Goal: Find specific page/section: Find specific page/section

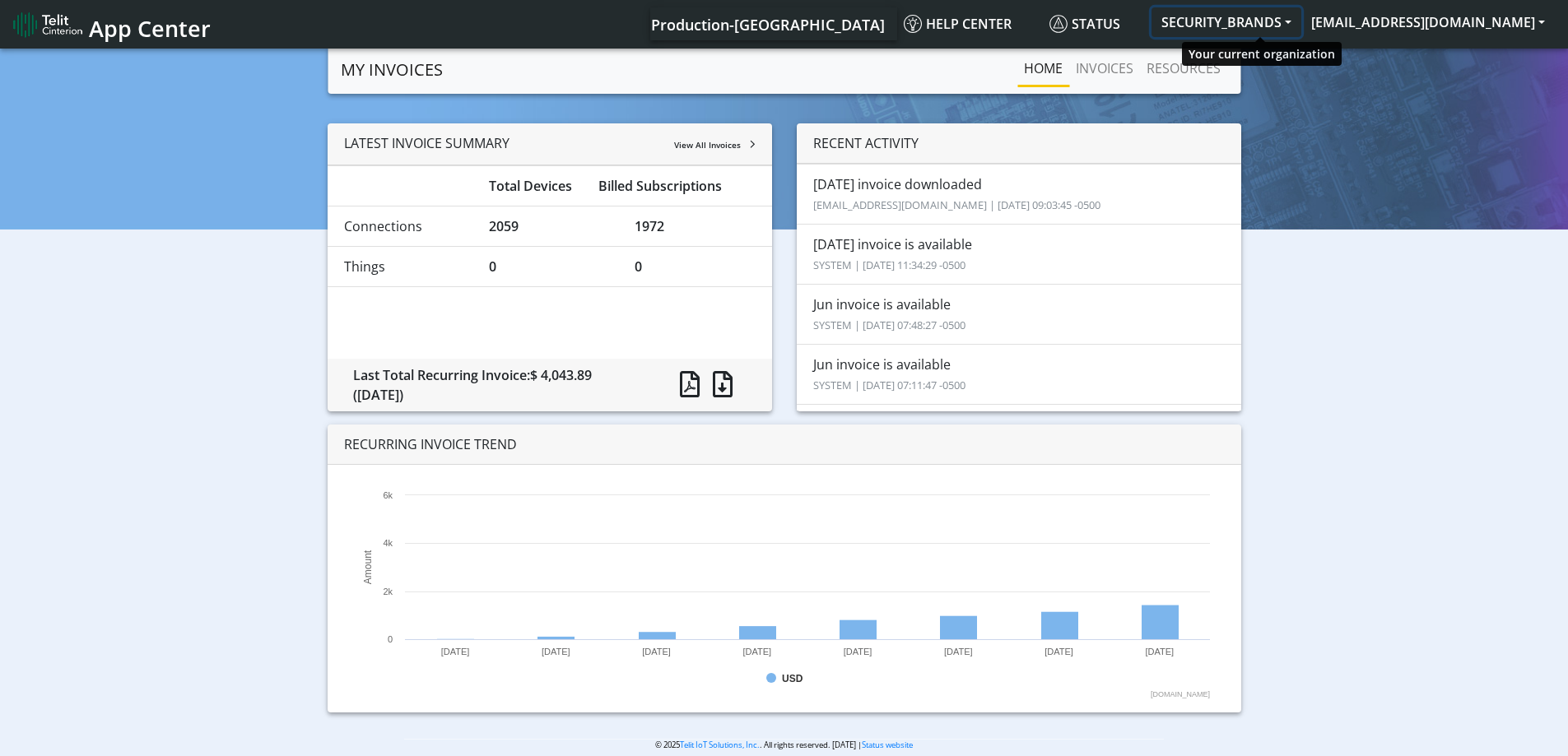
click at [1294, 19] on button "SECURITY_BRANDS" at bounding box center [1226, 21] width 150 height 29
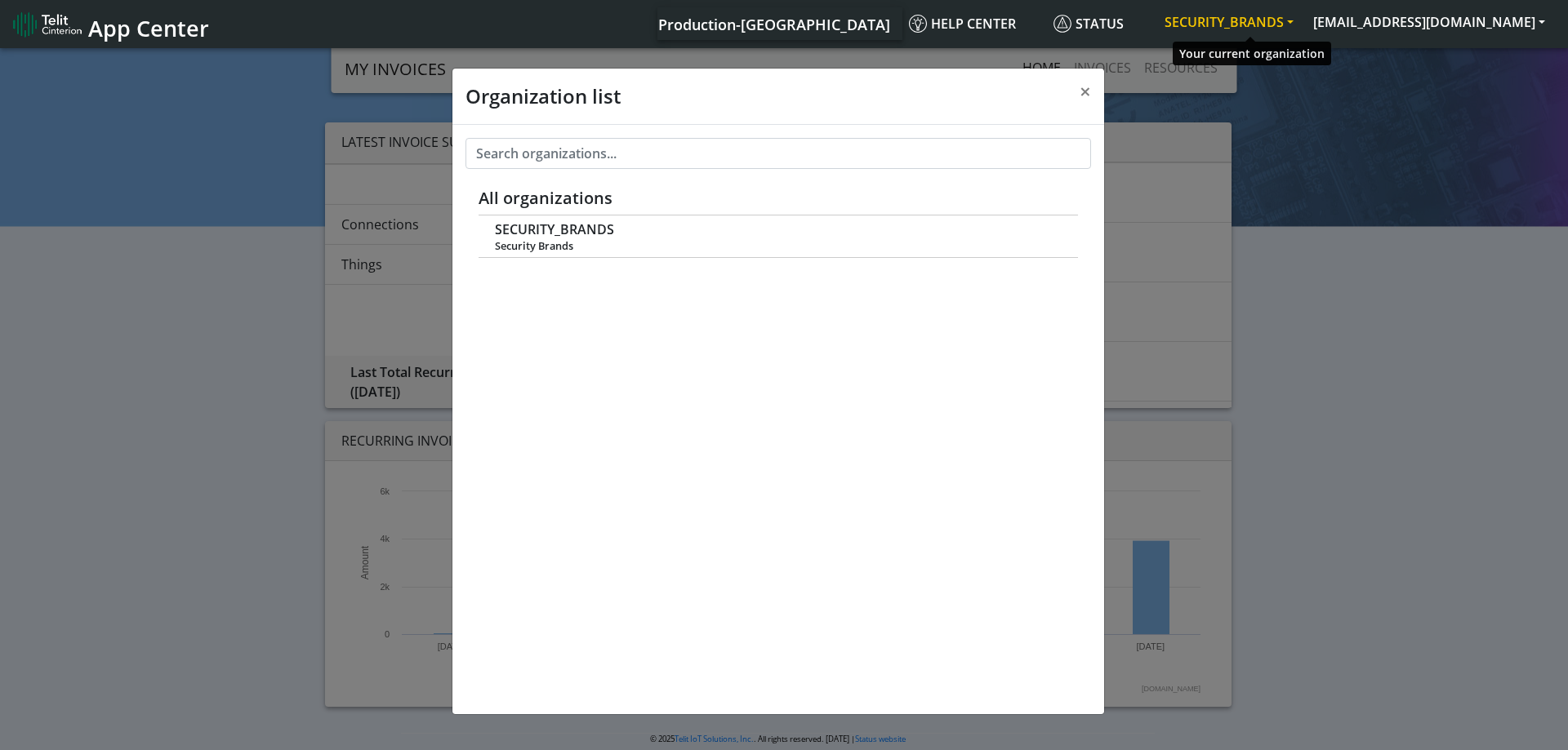
scroll to position [5, 0]
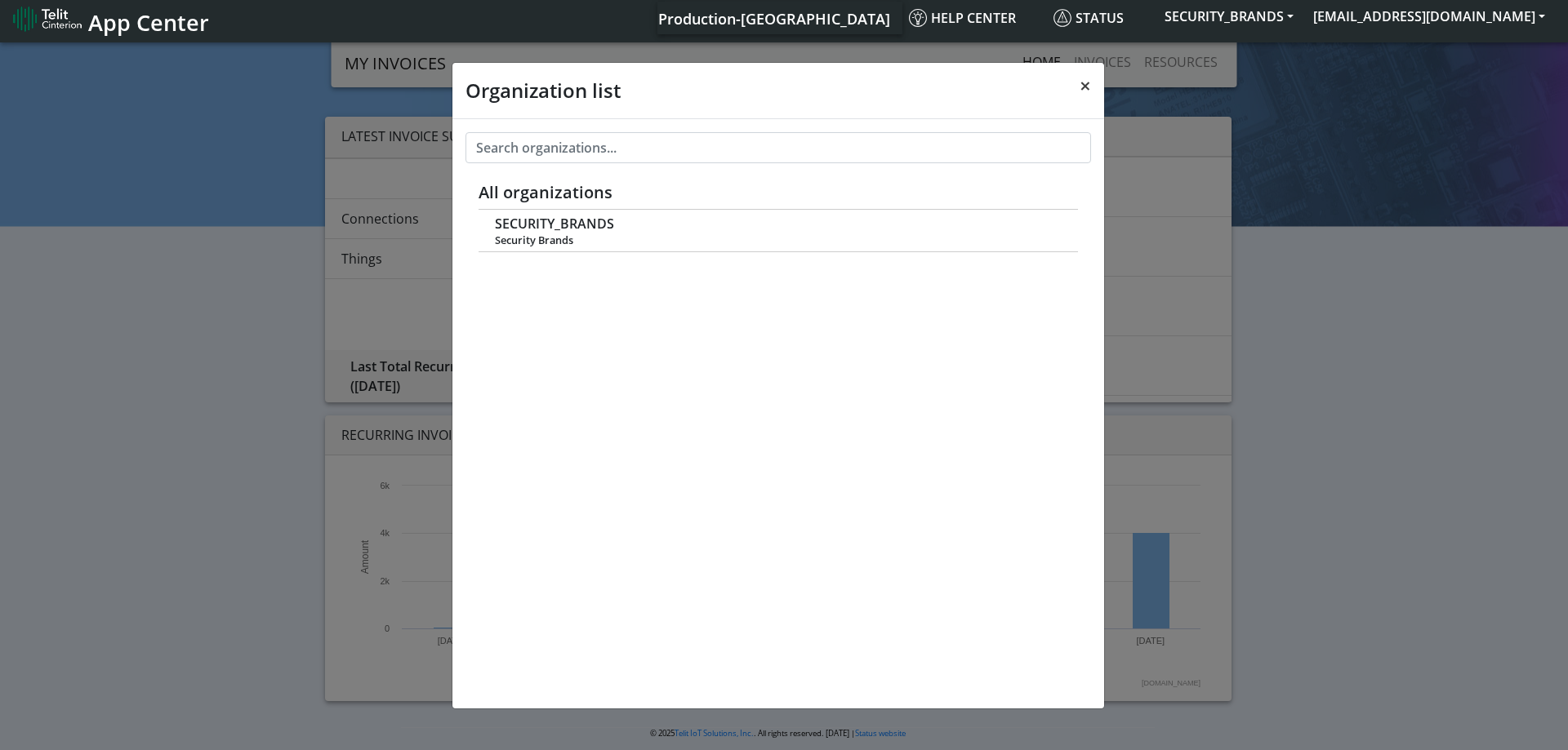
click at [1082, 80] on span "×" at bounding box center [1085, 85] width 11 height 27
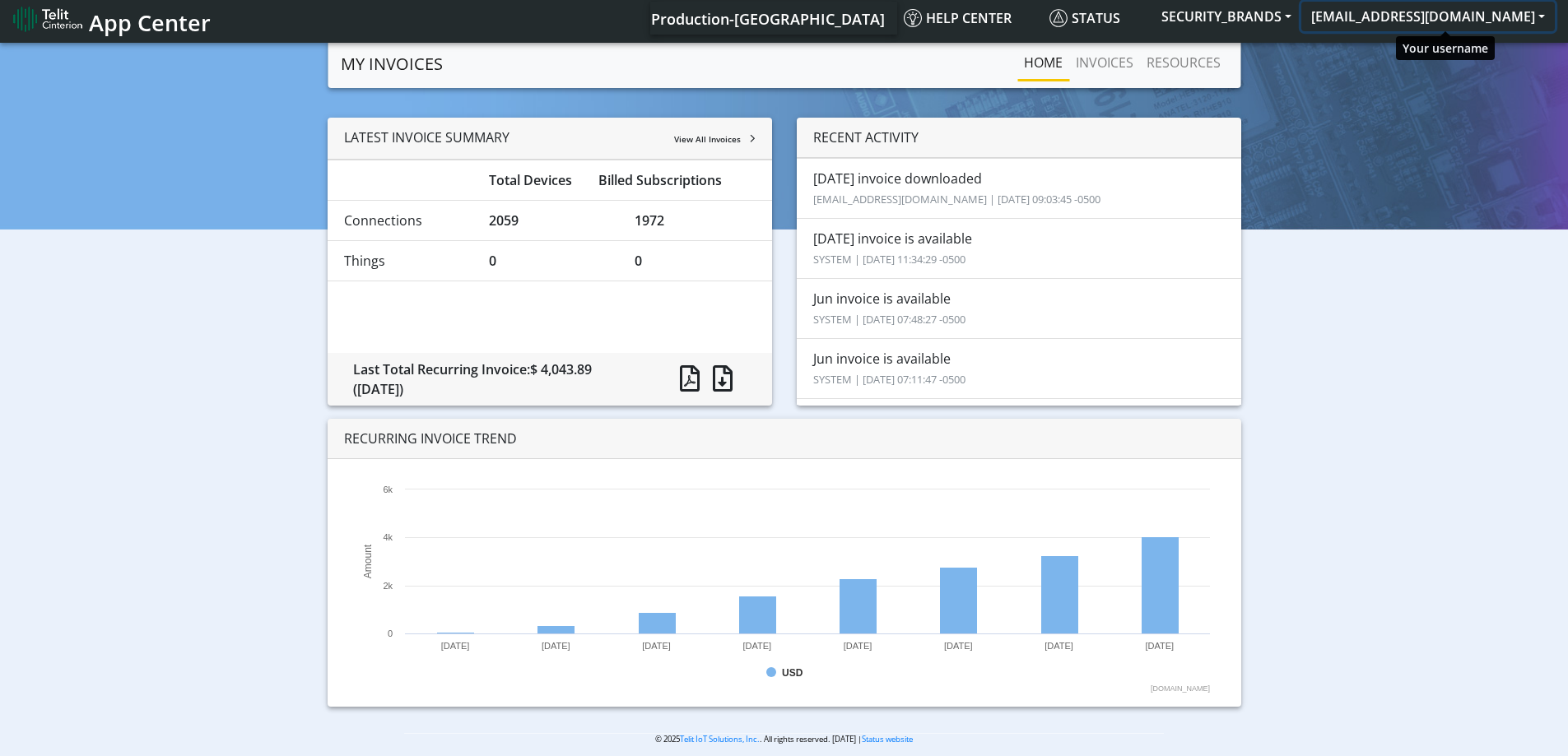
click at [1540, 8] on button "[EMAIL_ADDRESS][DOMAIN_NAME]" at bounding box center [1427, 16] width 254 height 29
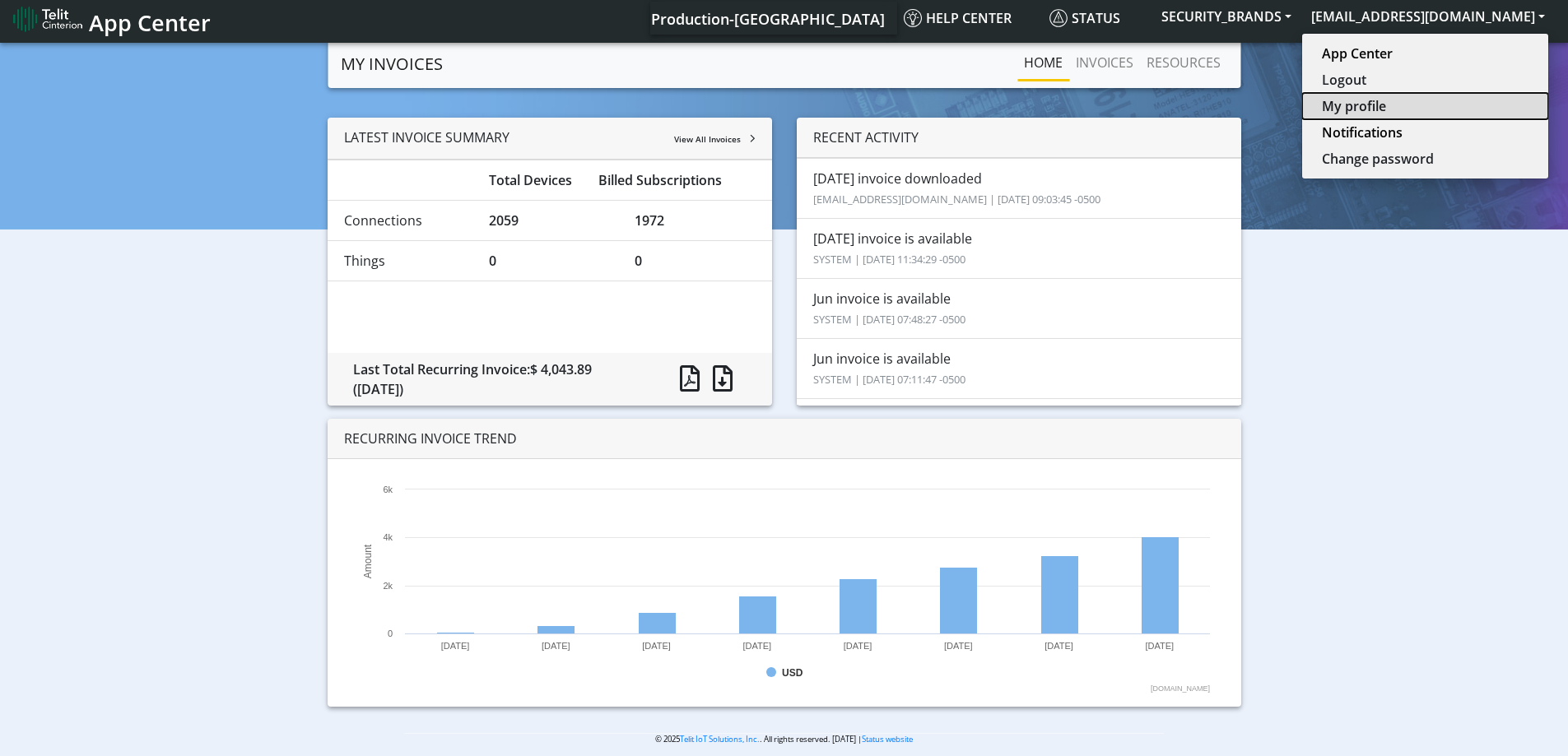
click at [1385, 104] on button "My profile" at bounding box center [1425, 106] width 246 height 27
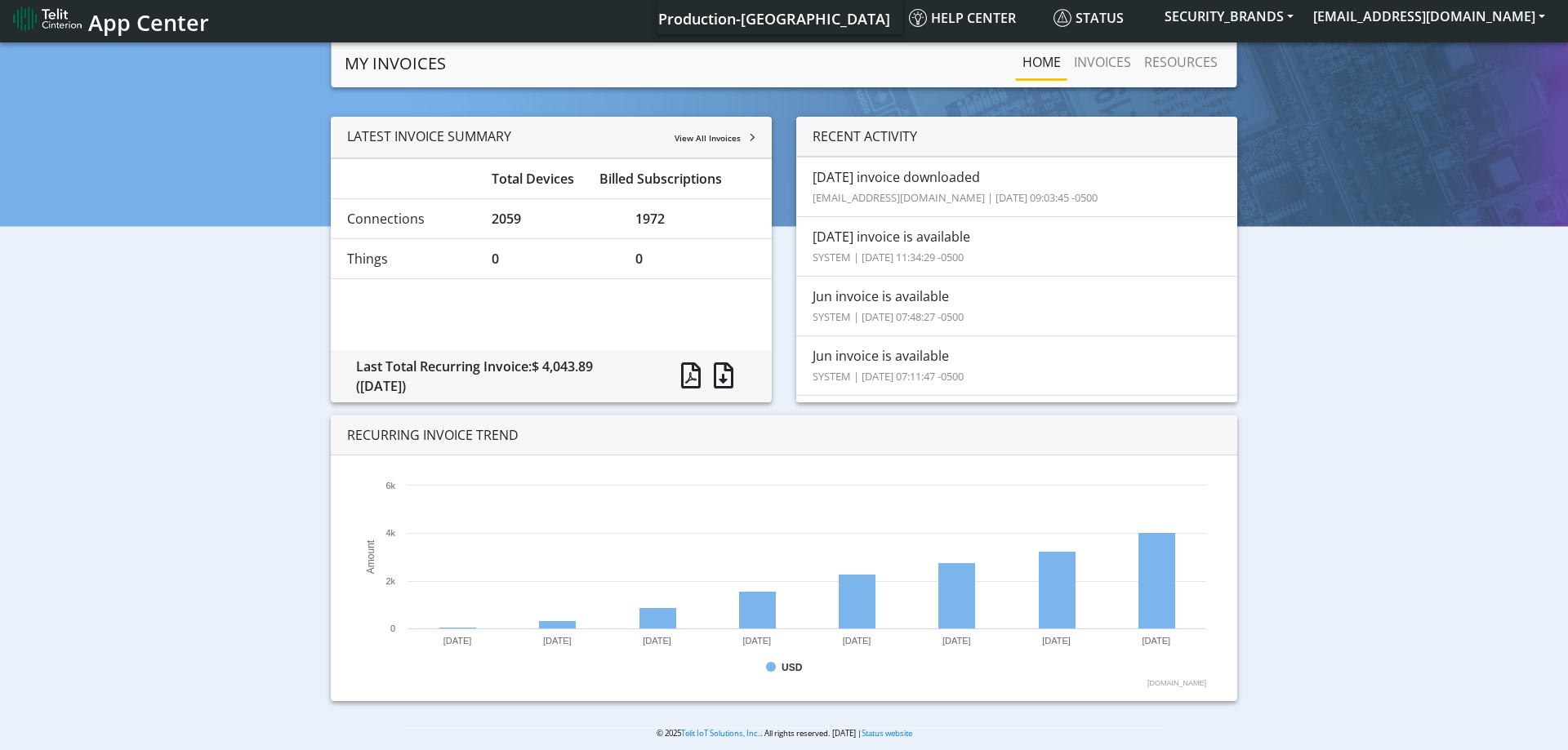
select select
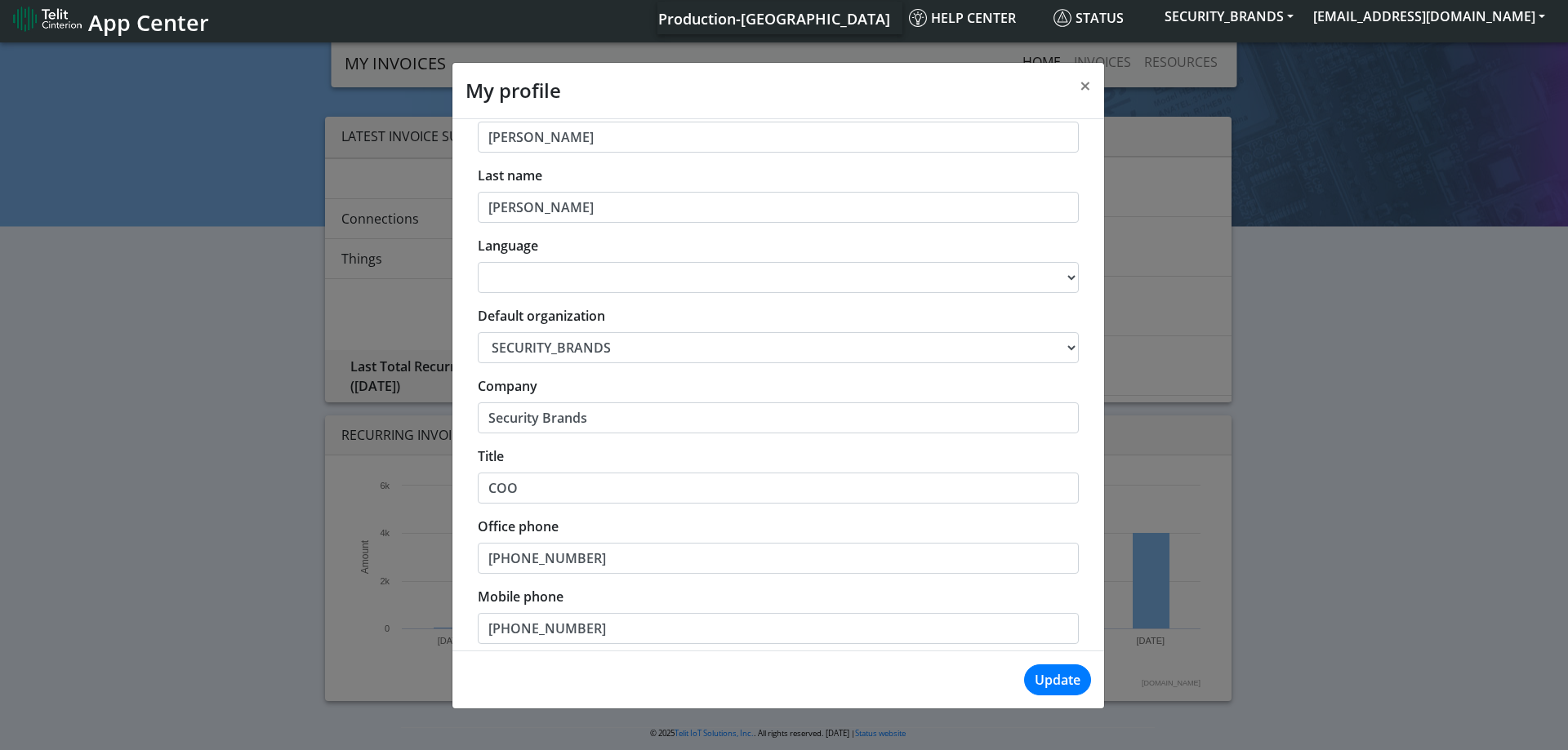
scroll to position [140, 0]
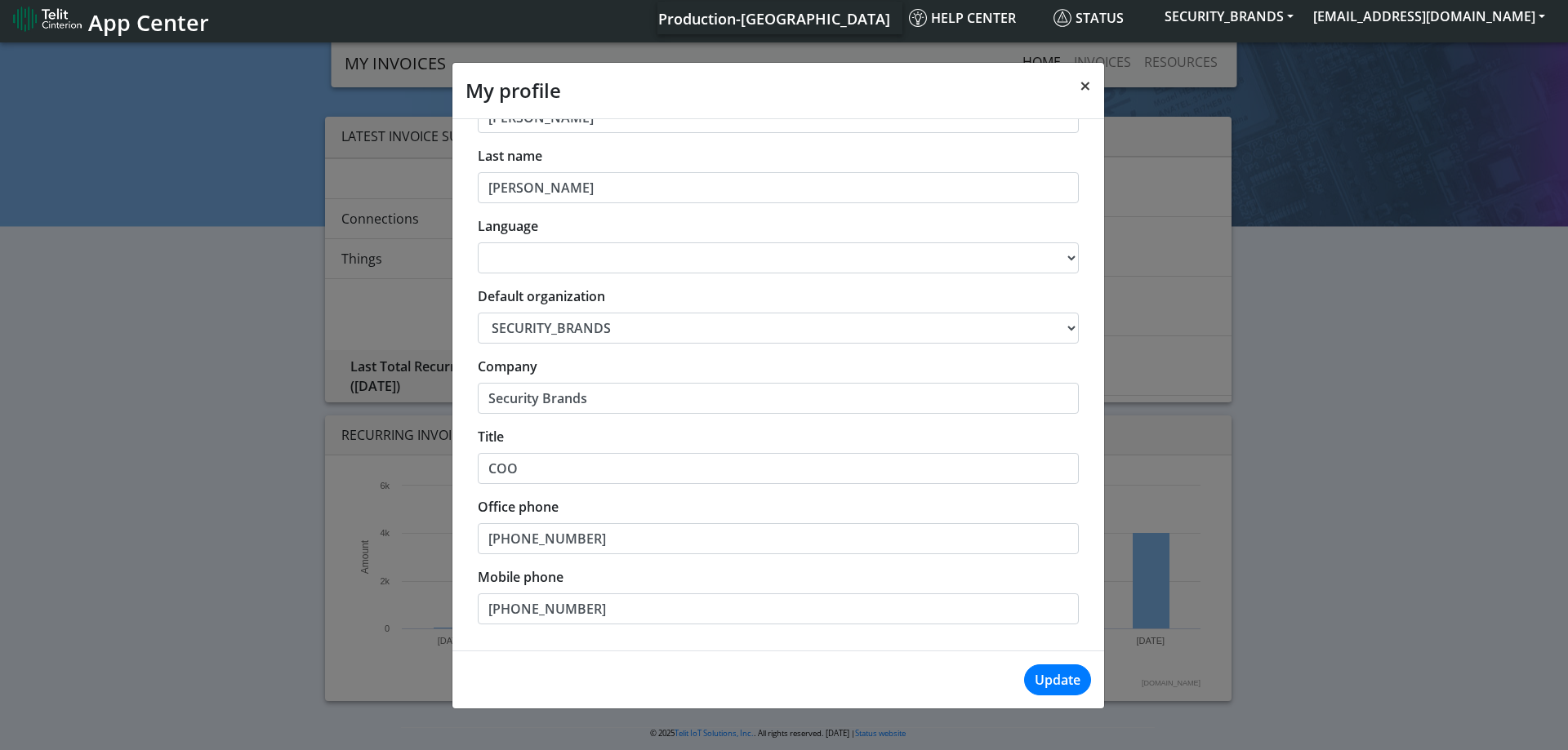
click at [1092, 84] on button "×" at bounding box center [1085, 86] width 38 height 46
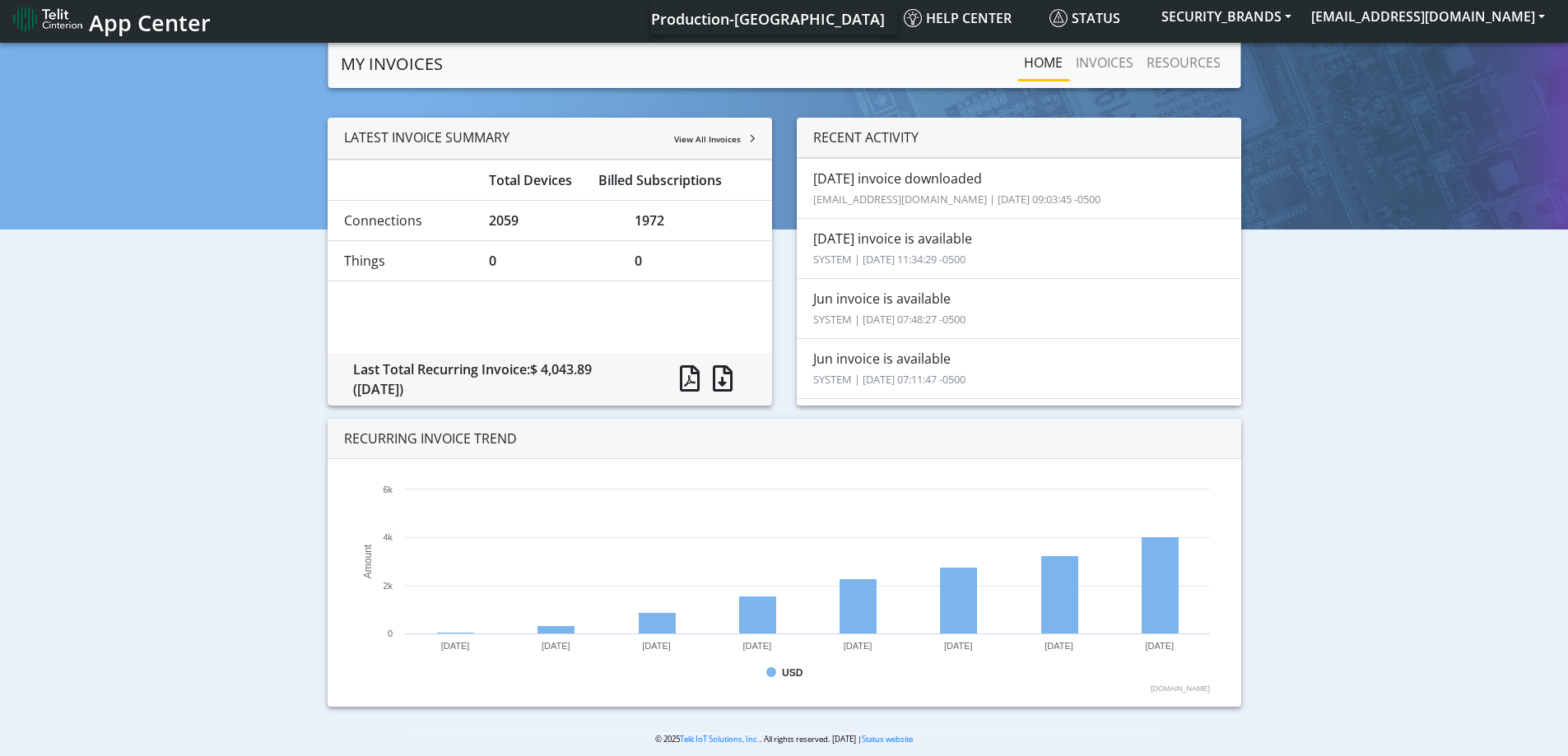
click at [863, 249] on li "Jul invoice is available SYSTEM | 2025-08-08 11:34:29 -0500" at bounding box center [1019, 248] width 444 height 61
click at [943, 248] on li "Jul invoice is available SYSTEM | 2025-08-08 11:34:29 -0500" at bounding box center [1019, 248] width 444 height 61
click at [1263, 9] on button "SECURITY_BRANDS" at bounding box center [1226, 16] width 150 height 29
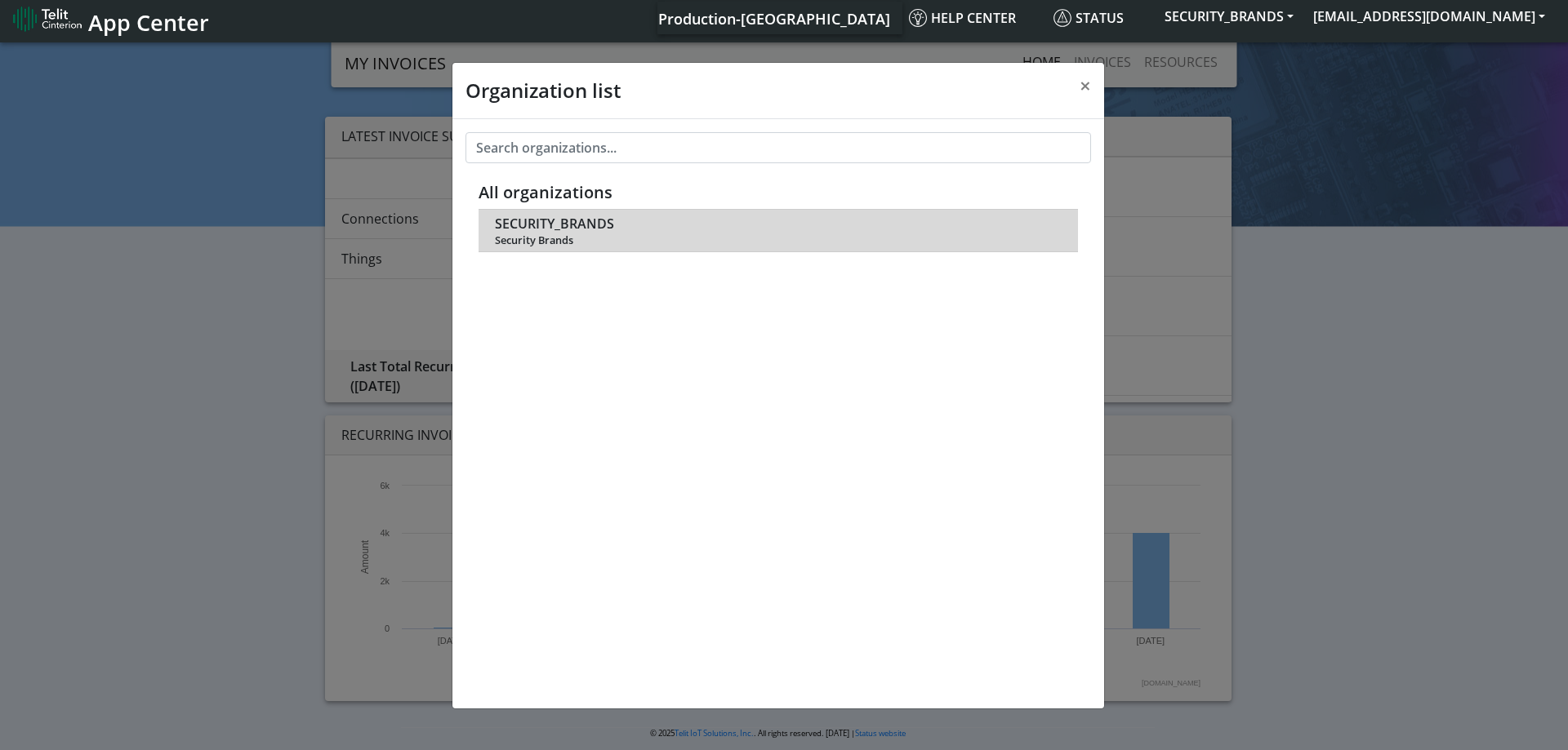
click at [552, 227] on span "SECURITY_BRANDS" at bounding box center [554, 224] width 119 height 16
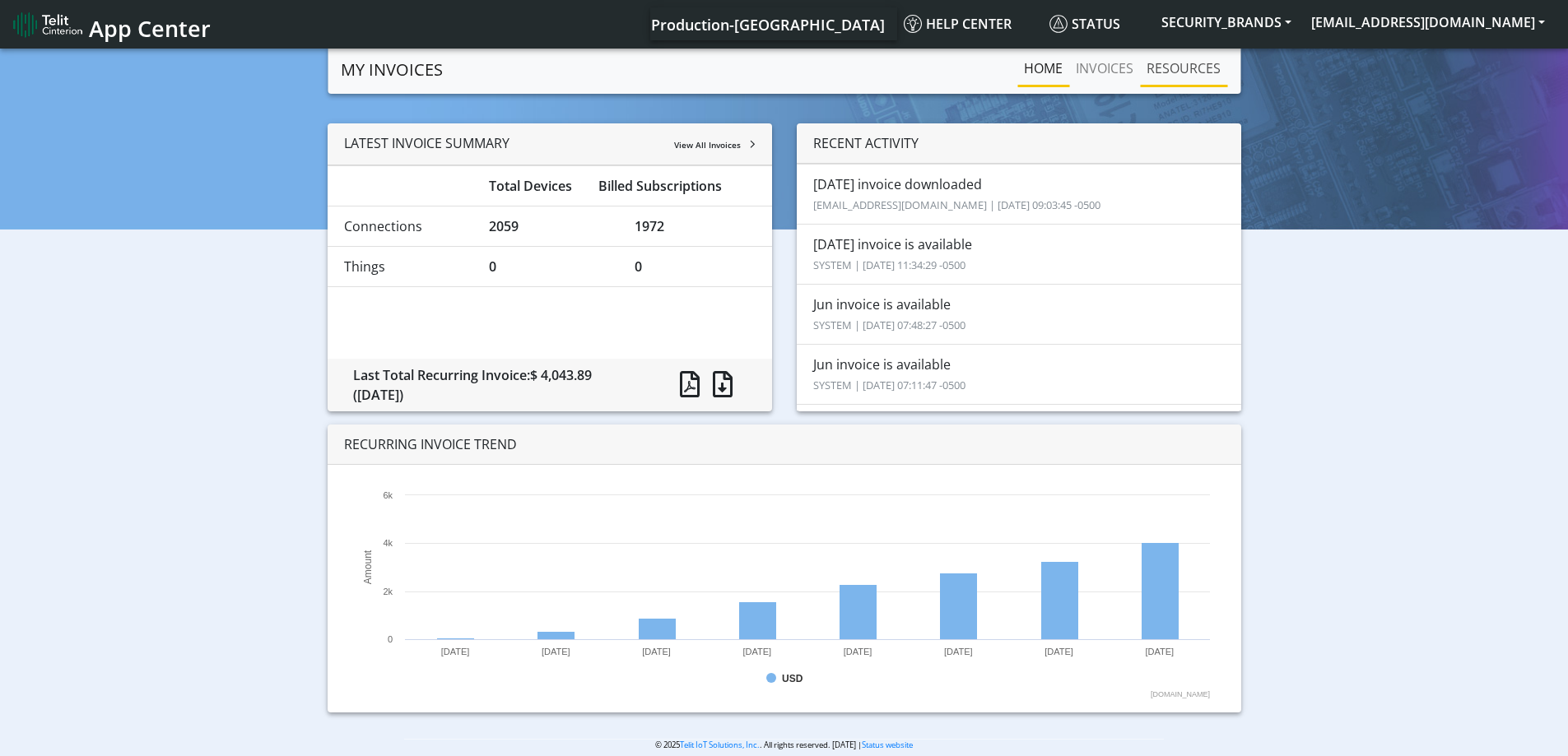
click at [1203, 62] on link "RESOURCES" at bounding box center [1183, 68] width 87 height 33
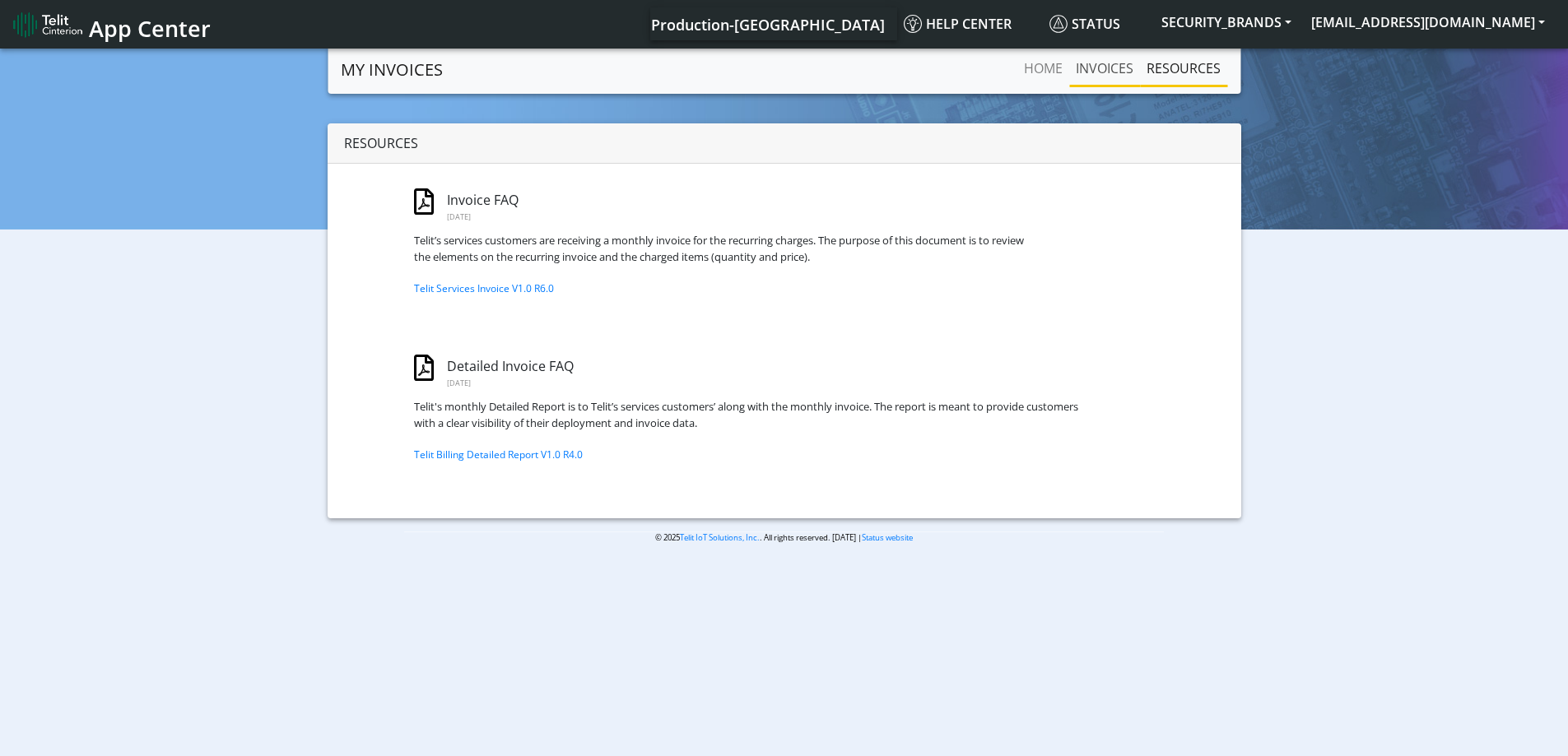
click at [1091, 61] on link "INVOICES" at bounding box center [1104, 68] width 70 height 33
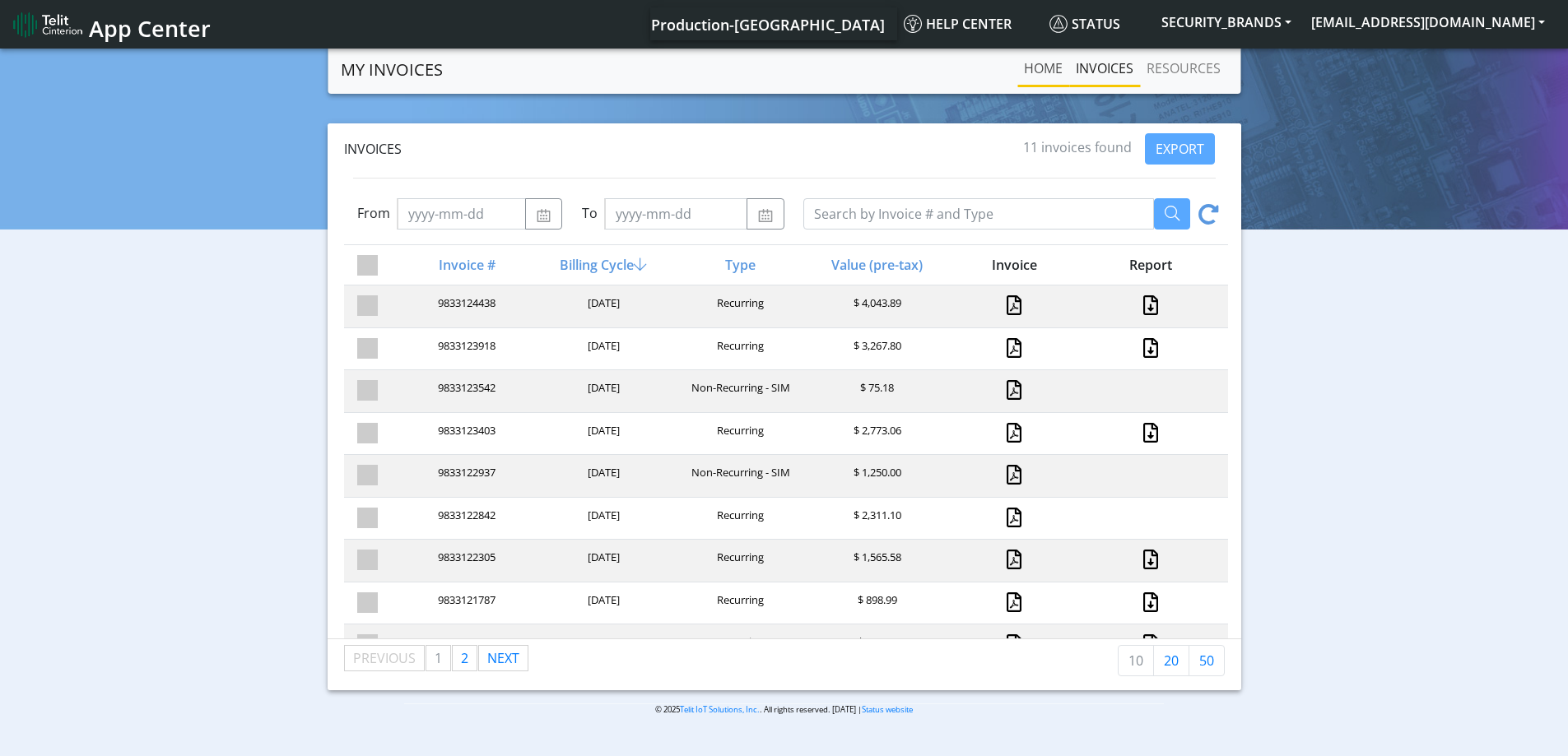
click at [1034, 69] on link "Home" at bounding box center [1043, 68] width 52 height 33
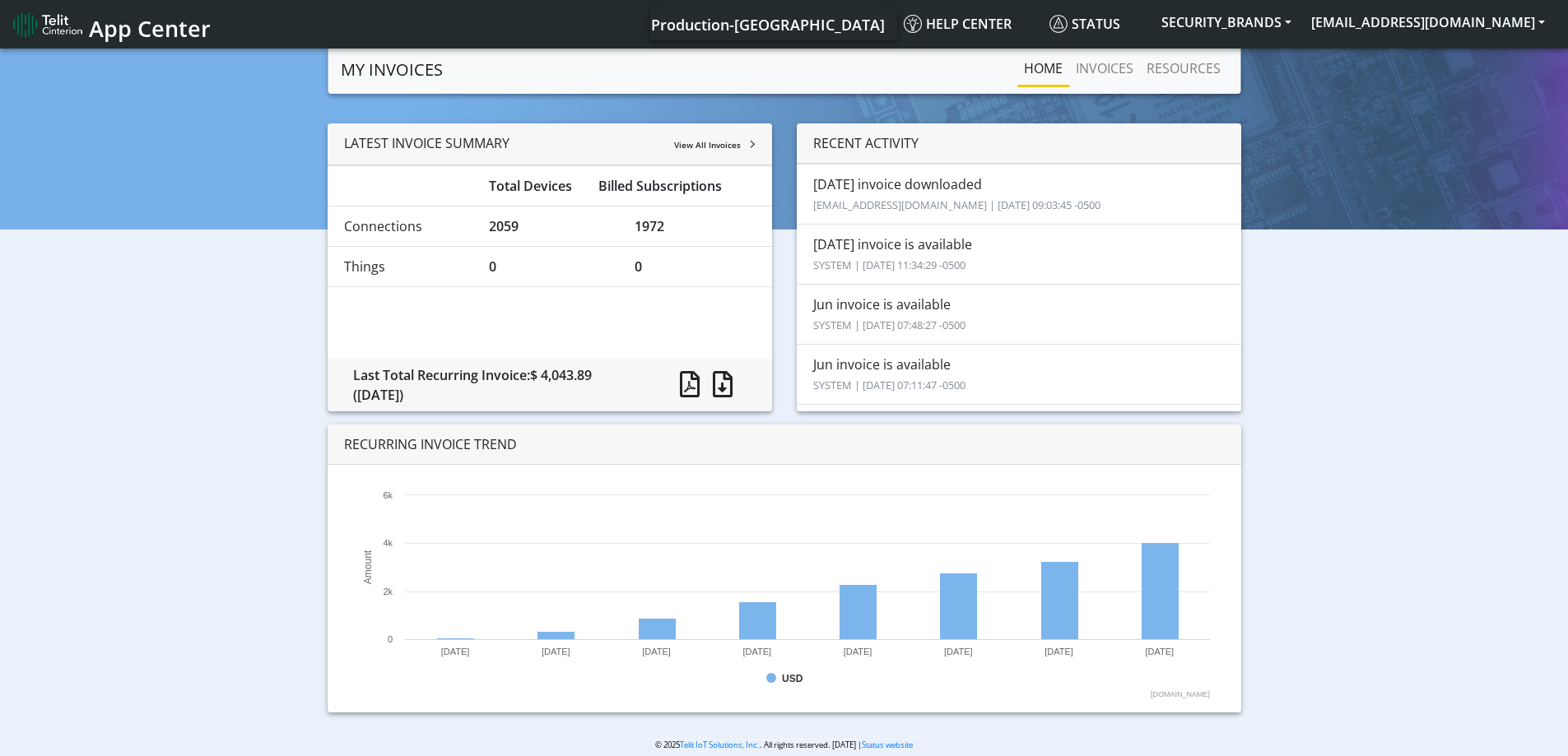
click at [151, 33] on span "App Center" at bounding box center [150, 28] width 122 height 30
click at [1195, 73] on link "RESOURCES" at bounding box center [1183, 68] width 87 height 33
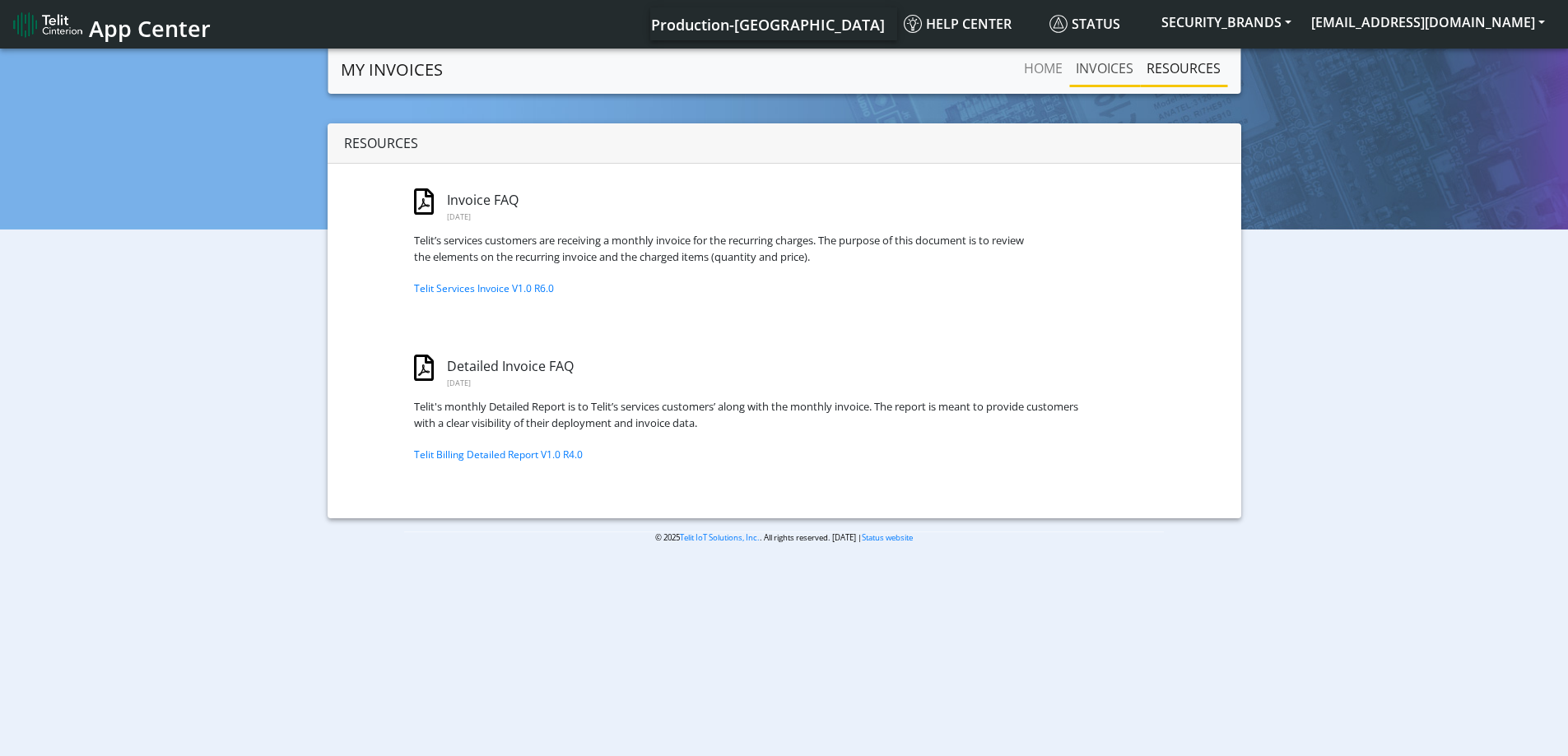
click at [1124, 61] on link "INVOICES" at bounding box center [1104, 68] width 70 height 33
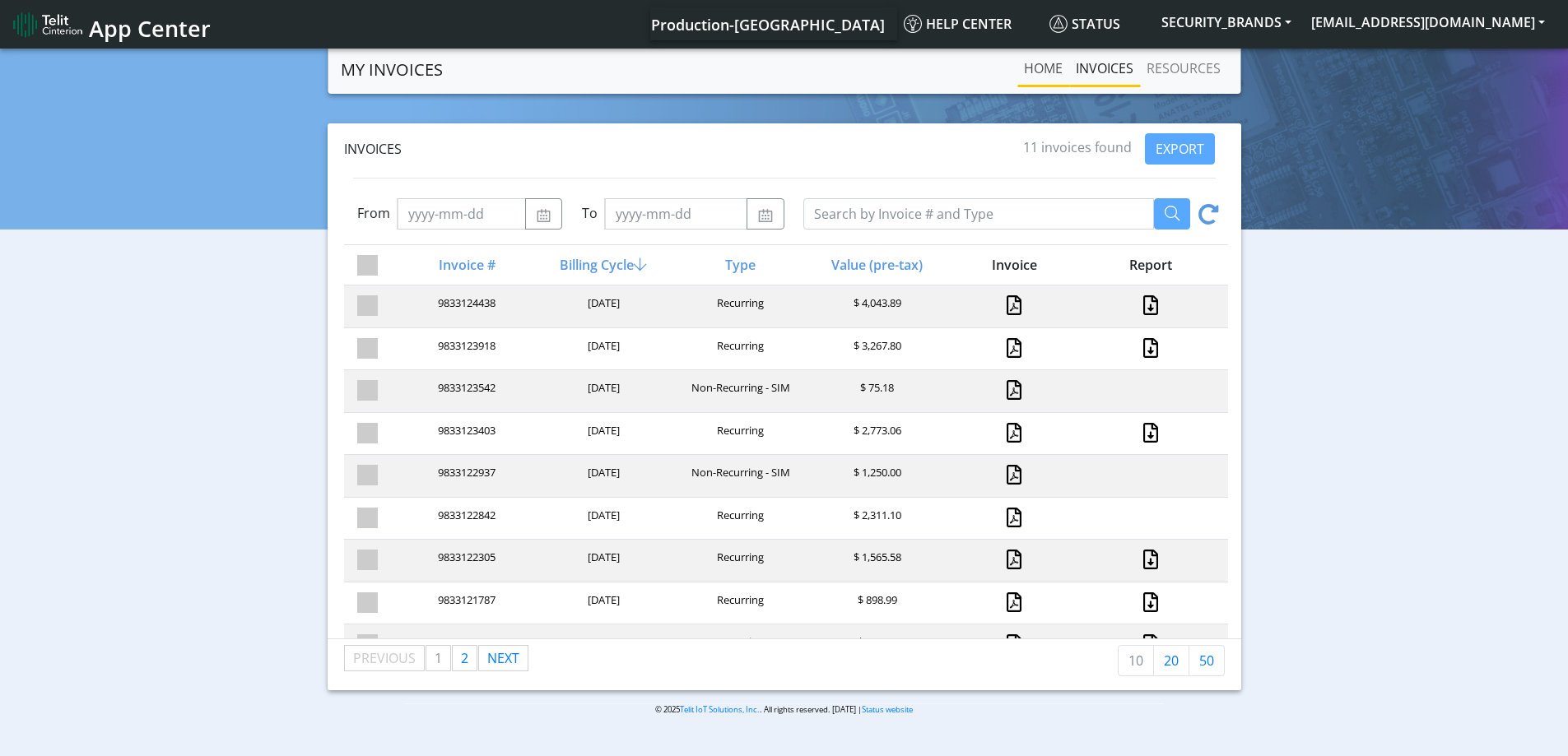
click at [1046, 71] on link "Home" at bounding box center [1043, 68] width 52 height 33
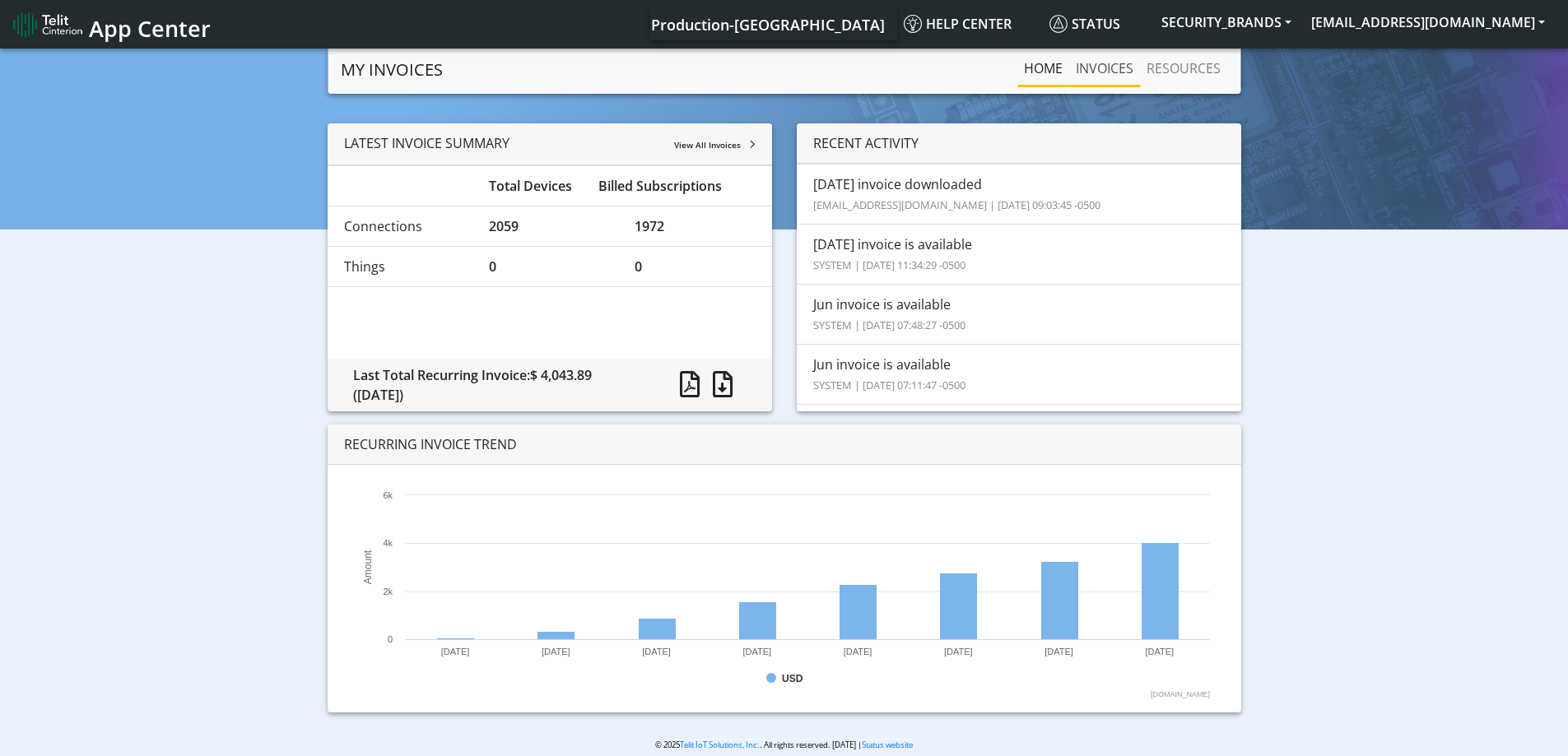
click at [1096, 68] on link "INVOICES" at bounding box center [1104, 68] width 70 height 33
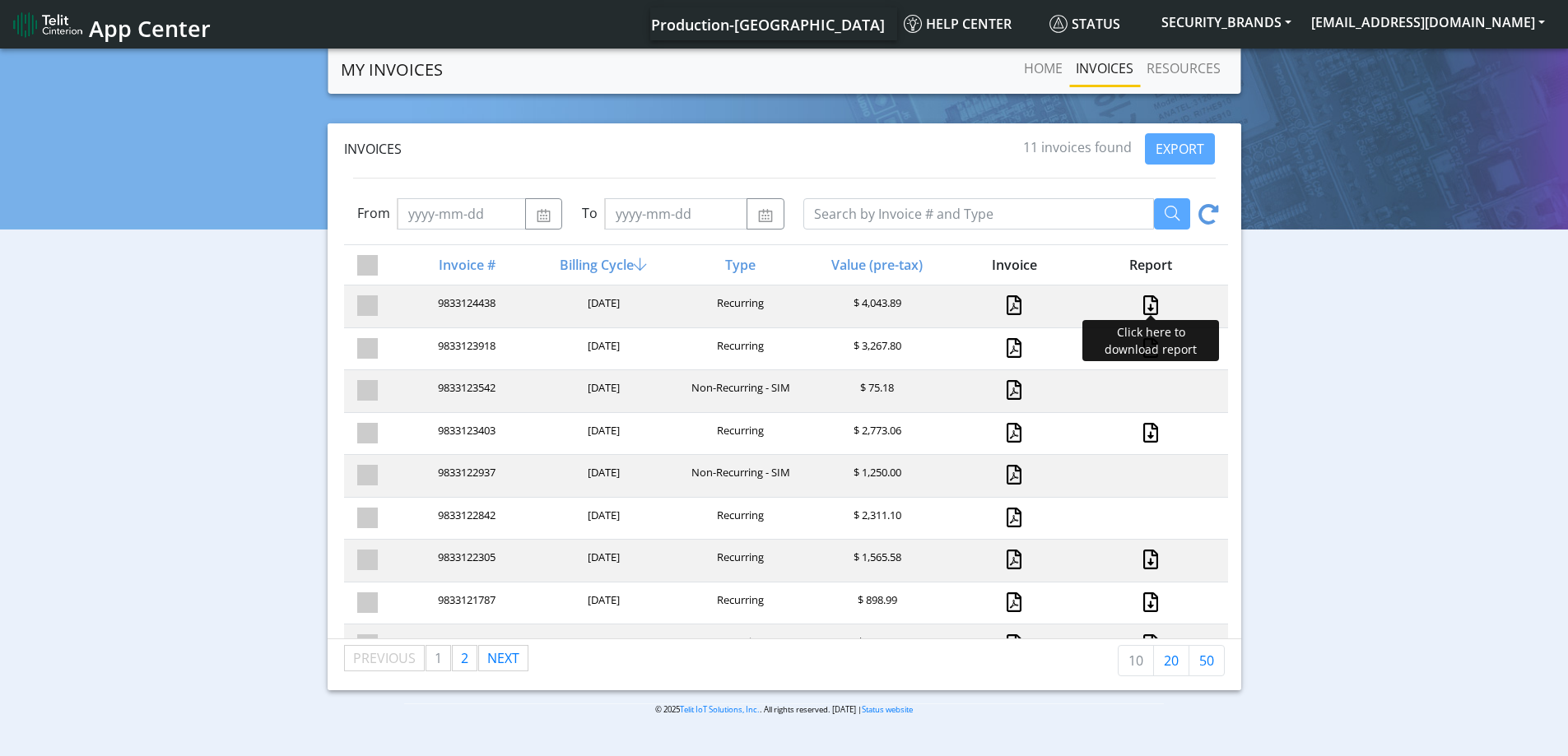
click at [1141, 304] on link at bounding box center [1150, 305] width 21 height 20
